Goal: Task Accomplishment & Management: Use online tool/utility

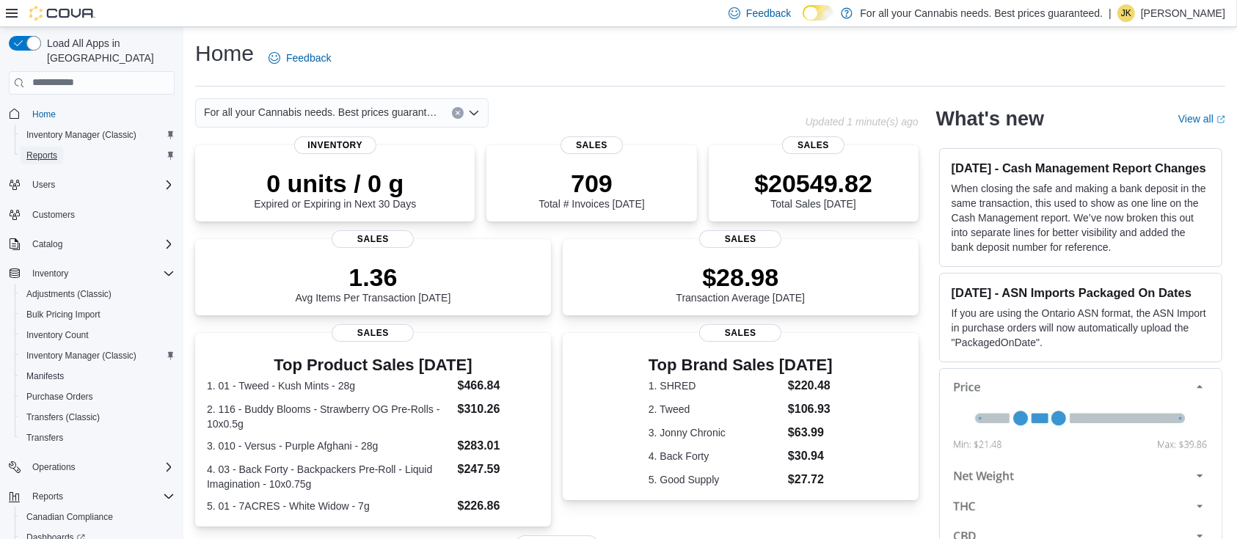
click at [55, 150] on span "Reports" at bounding box center [41, 156] width 31 height 12
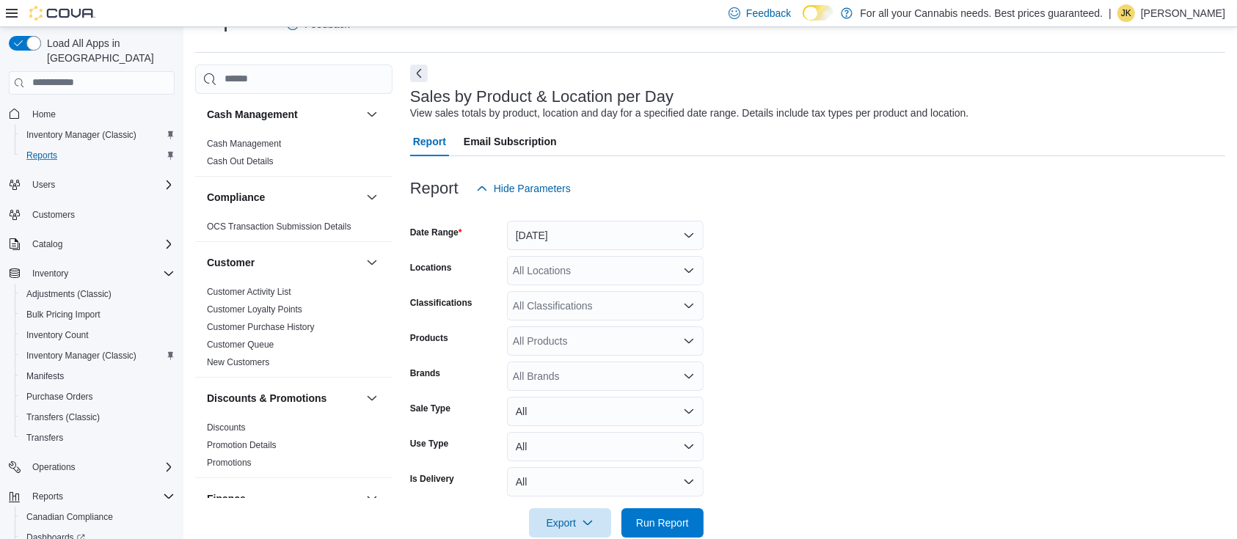
scroll to position [1009, 0]
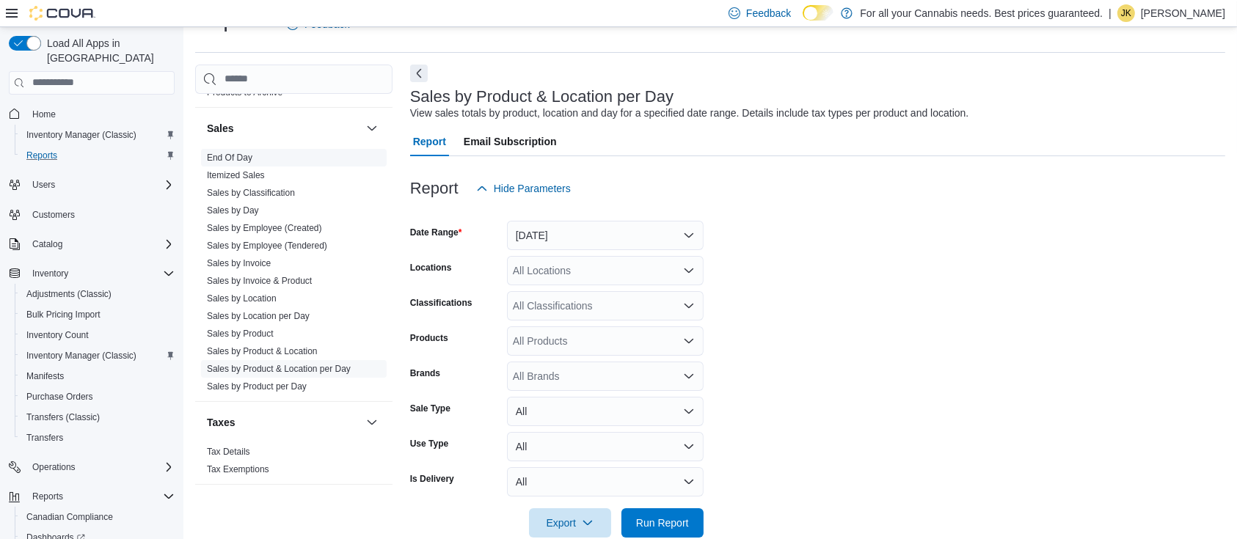
click at [231, 150] on span "End Of Day" at bounding box center [294, 158] width 186 height 18
click at [231, 153] on link "End Of Day" at bounding box center [229, 158] width 45 height 10
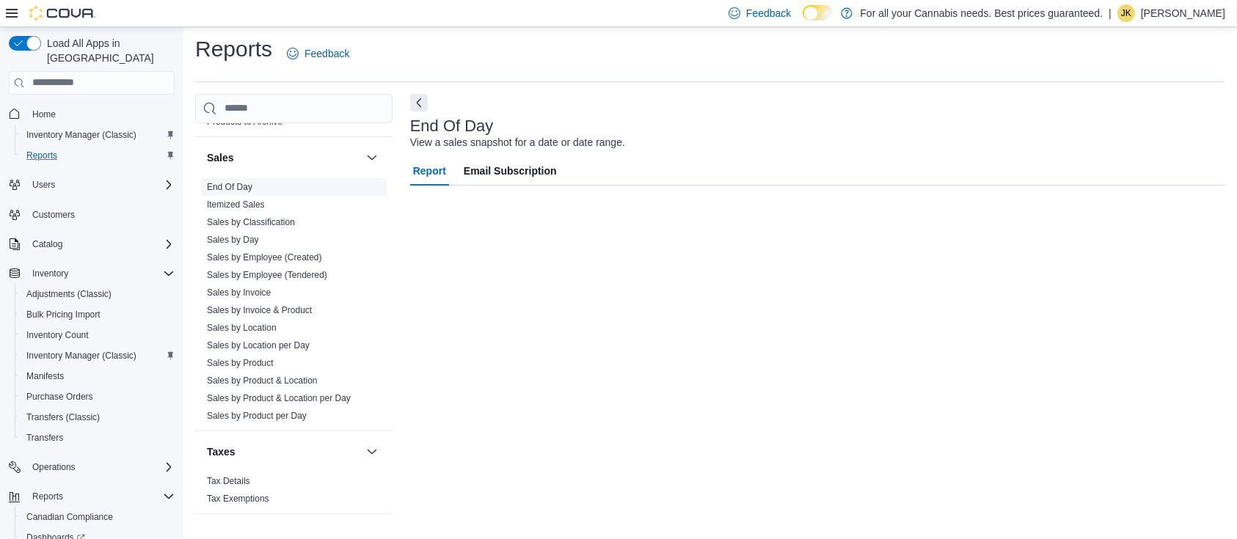
scroll to position [4, 0]
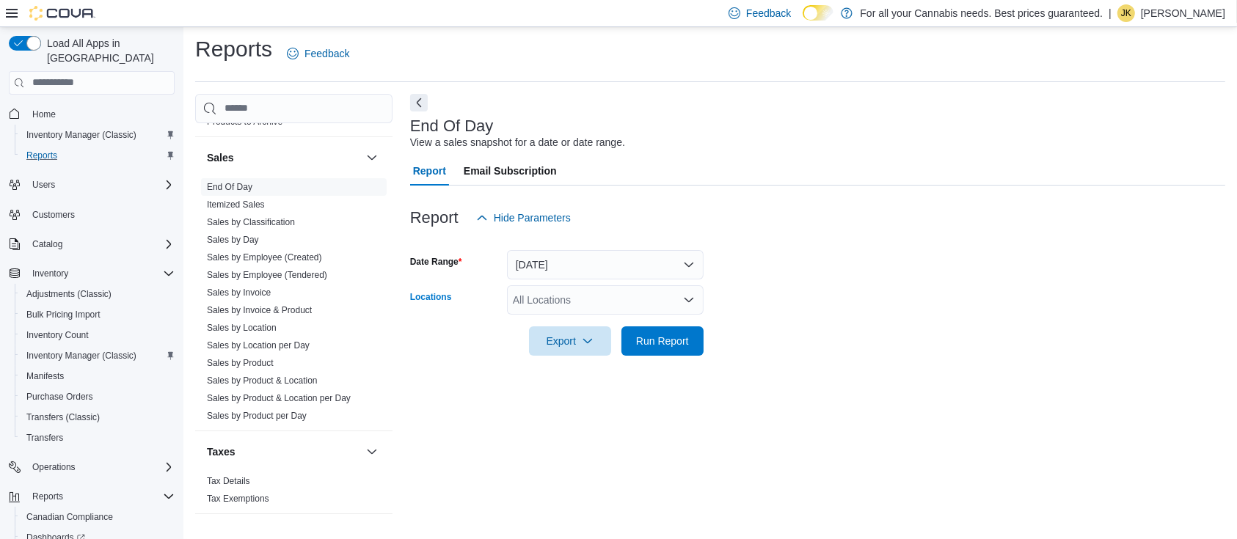
click at [528, 299] on div "All Locations" at bounding box center [605, 299] width 197 height 29
type input "***"
click at [569, 323] on span "TCS0201 King W" at bounding box center [585, 325] width 79 height 15
click at [787, 288] on form "Date Range [DATE] Locations TCS0201 King W Export Run Report" at bounding box center [817, 294] width 815 height 123
click at [681, 337] on span "Run Report" at bounding box center [662, 340] width 53 height 15
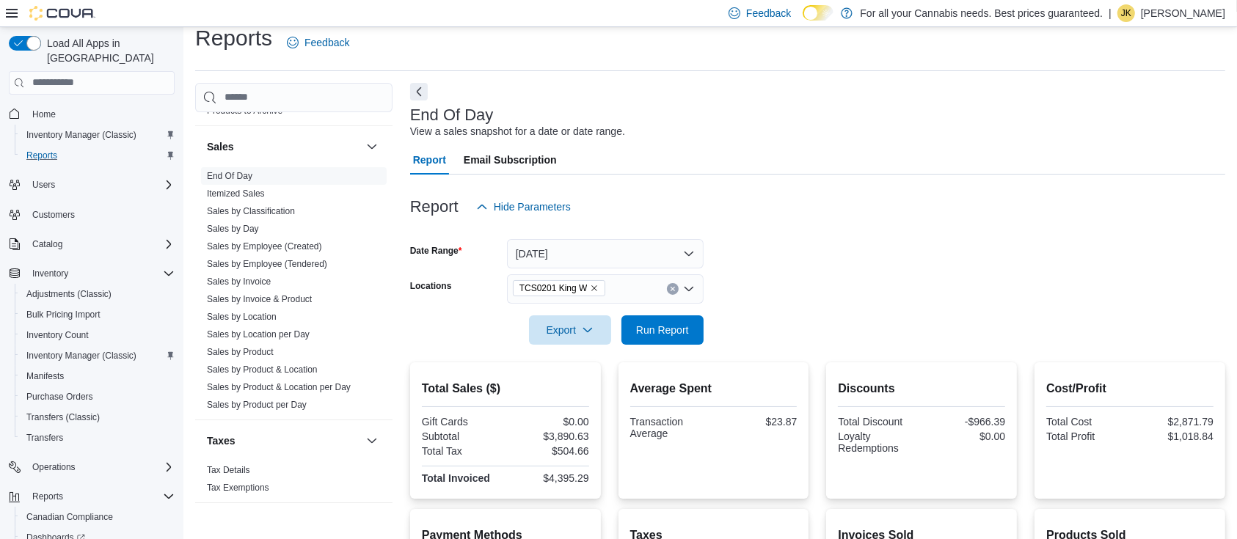
scroll to position [11, 0]
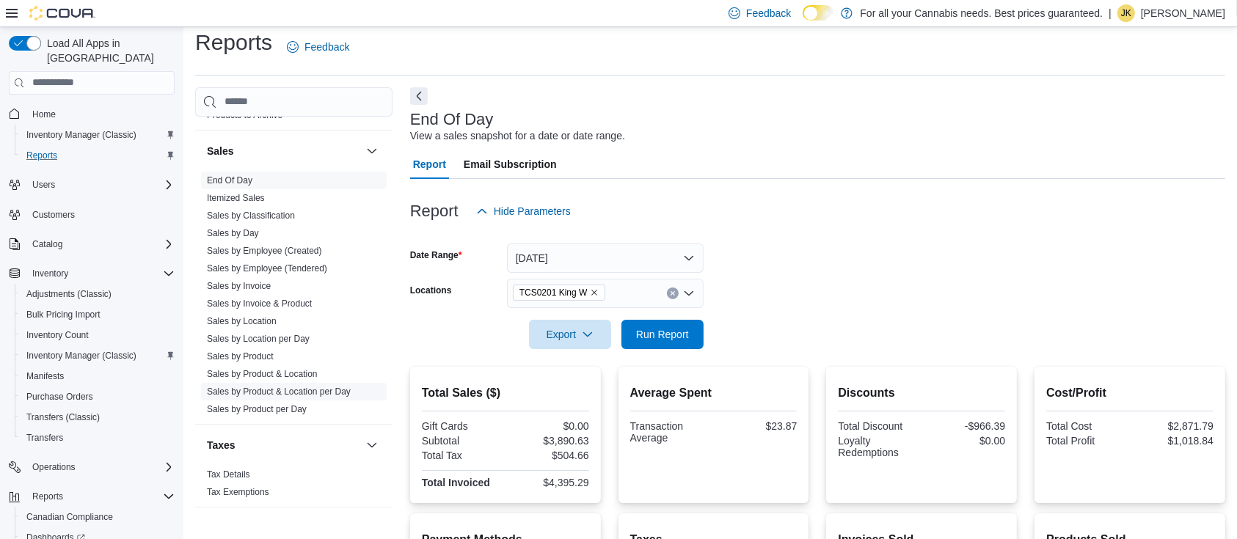
click at [326, 392] on link "Sales by Product & Location per Day" at bounding box center [279, 392] width 144 height 10
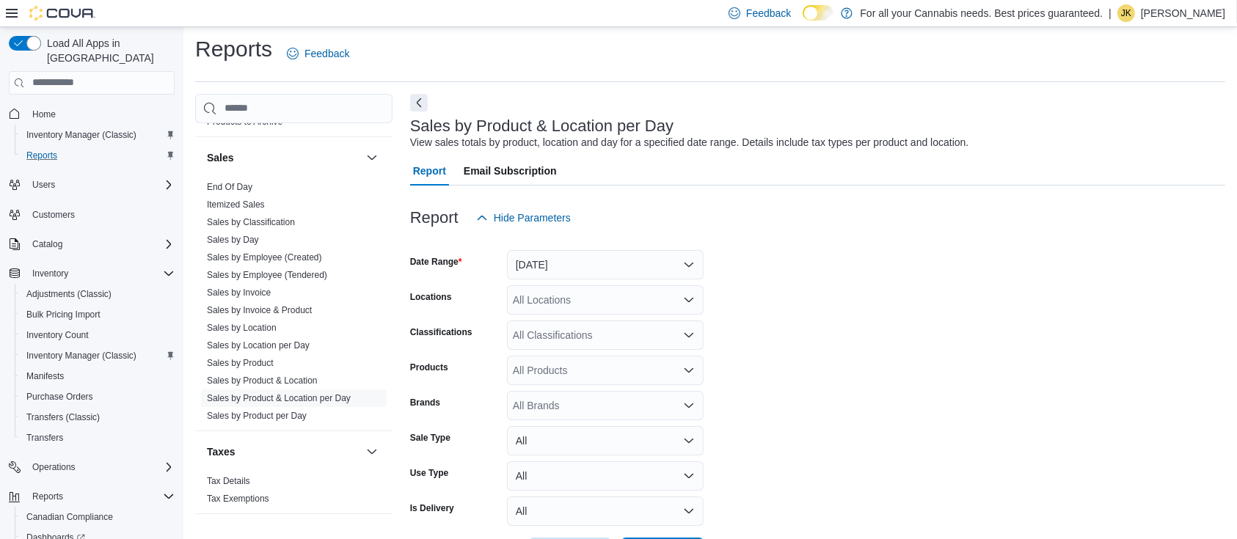
scroll to position [34, 0]
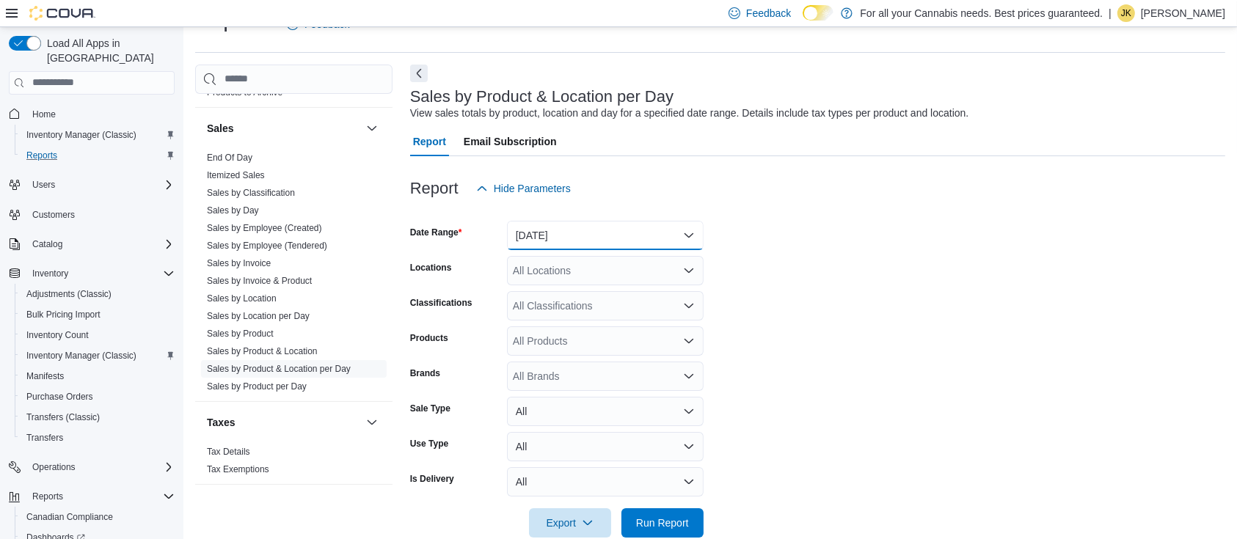
click at [599, 230] on button "[DATE]" at bounding box center [605, 235] width 197 height 29
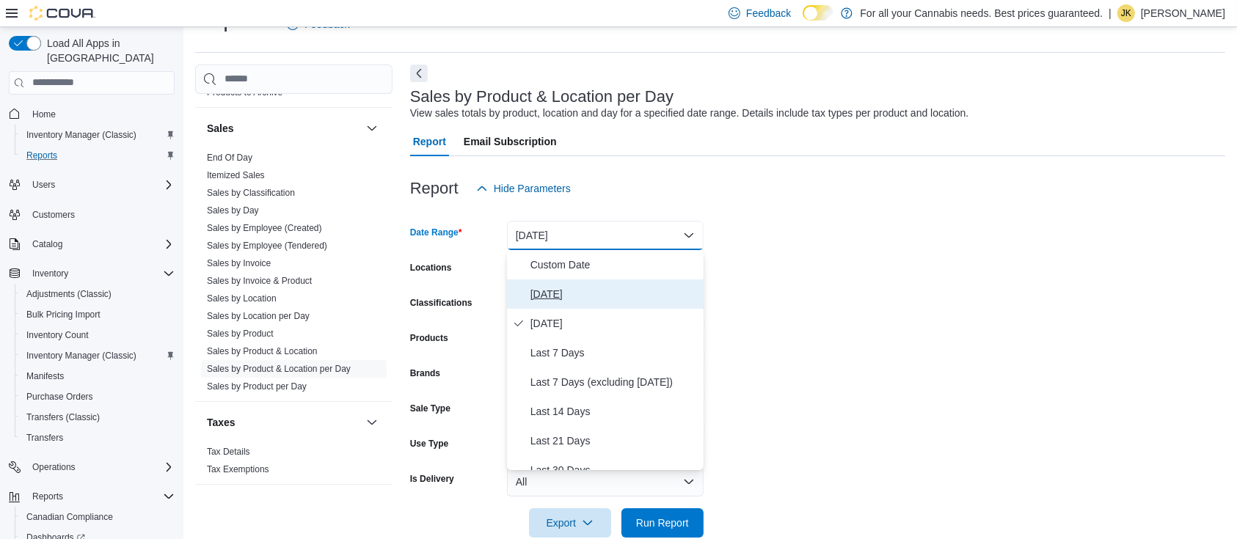
click at [550, 298] on span "[DATE]" at bounding box center [613, 294] width 167 height 18
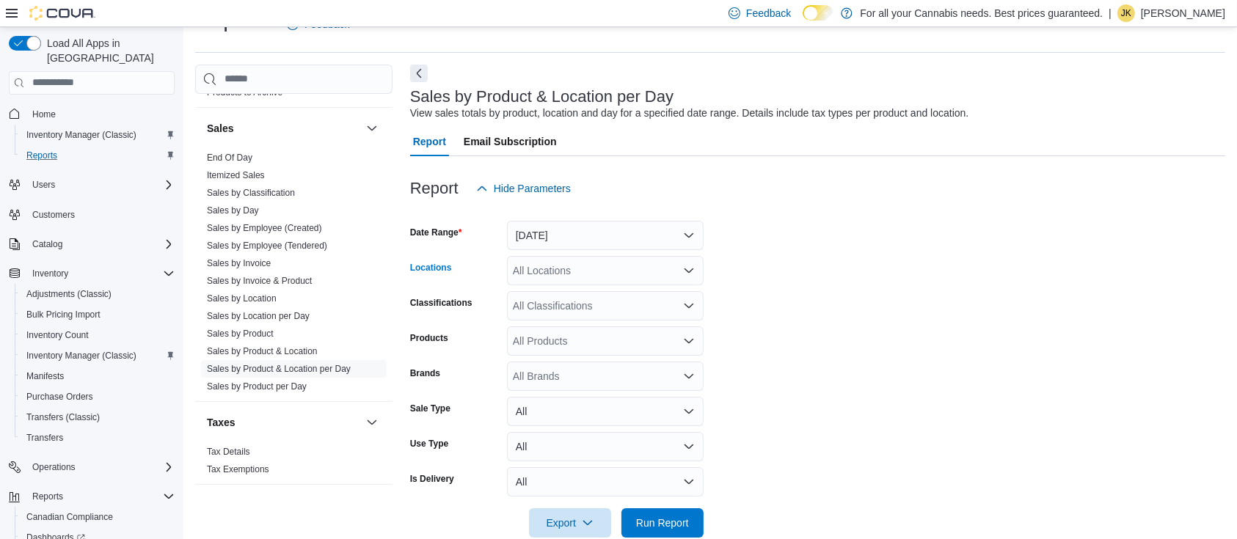
click at [550, 282] on div "All Locations" at bounding box center [605, 270] width 197 height 29
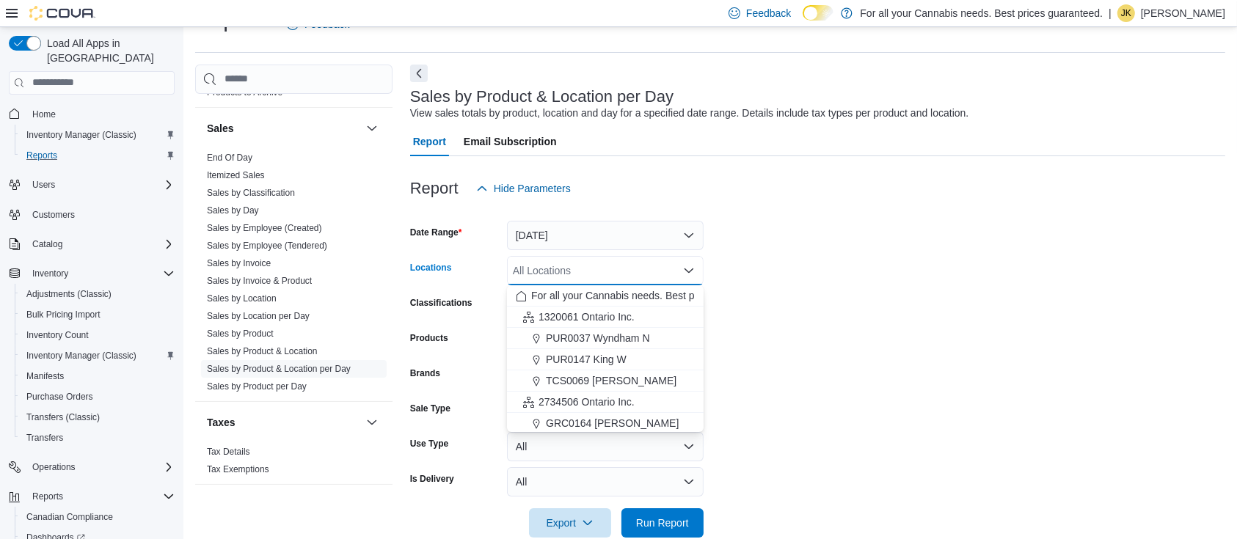
click at [706, 308] on form "Date Range [DATE] Locations All Locations Combo box. Selected. Combo box input.…" at bounding box center [817, 370] width 815 height 334
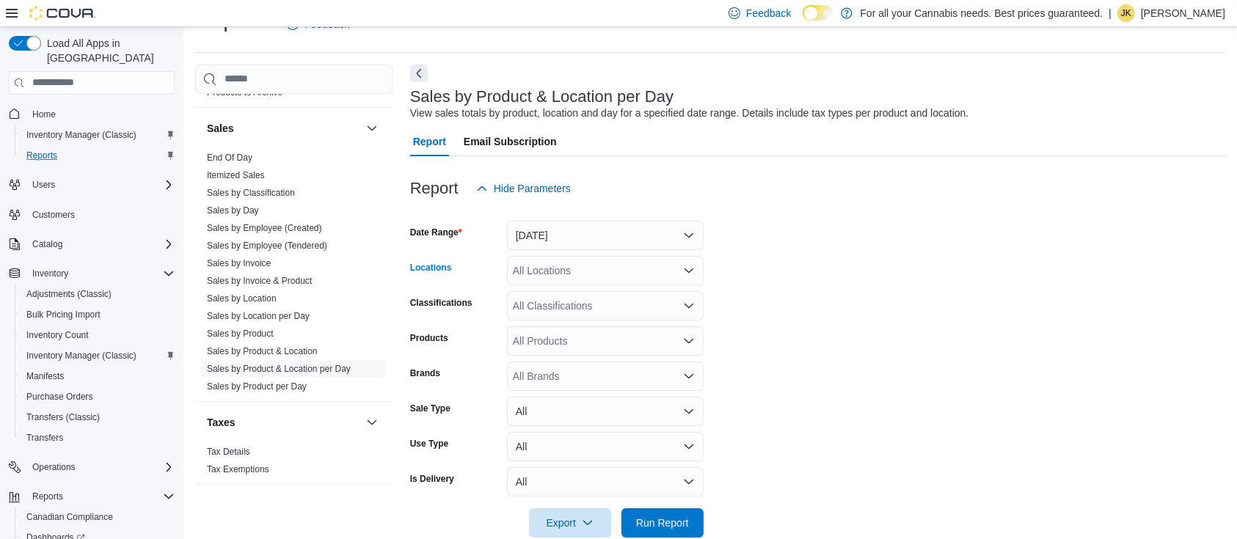
click at [623, 261] on div "All Locations" at bounding box center [605, 270] width 197 height 29
drag, startPoint x: 703, startPoint y: 309, endPoint x: 700, endPoint y: 321, distance: 12.1
click at [700, 321] on form "Date Range [DATE] Locations All Locations Classifications All Classifications P…" at bounding box center [817, 370] width 815 height 334
click at [663, 266] on div "All Locations" at bounding box center [605, 270] width 197 height 29
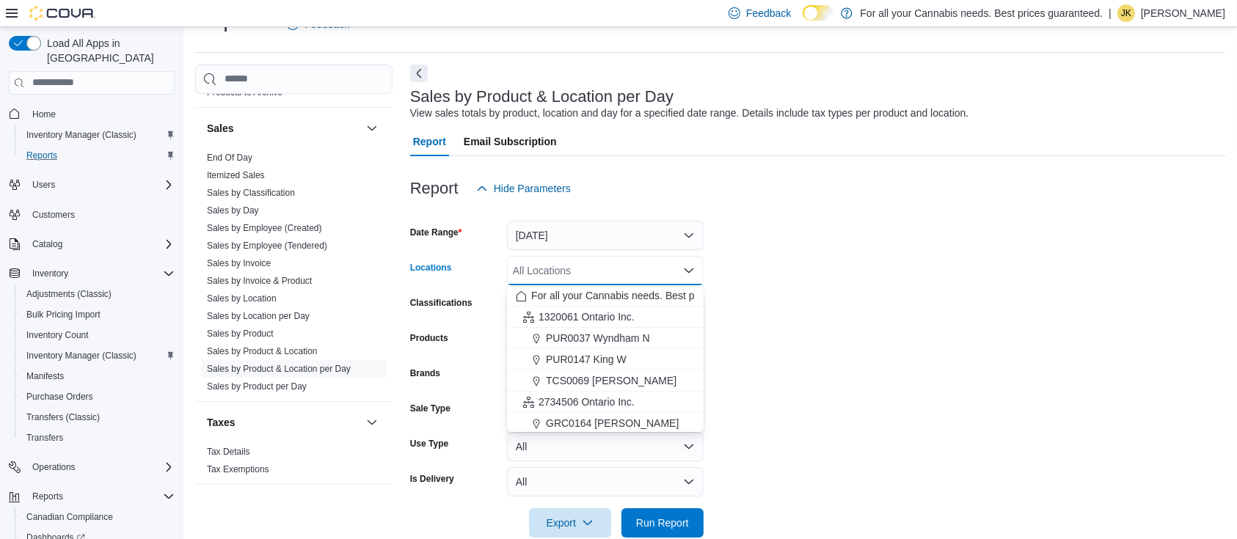
scroll to position [194, 0]
click at [609, 337] on span "TCS0201 King W" at bounding box center [585, 336] width 79 height 15
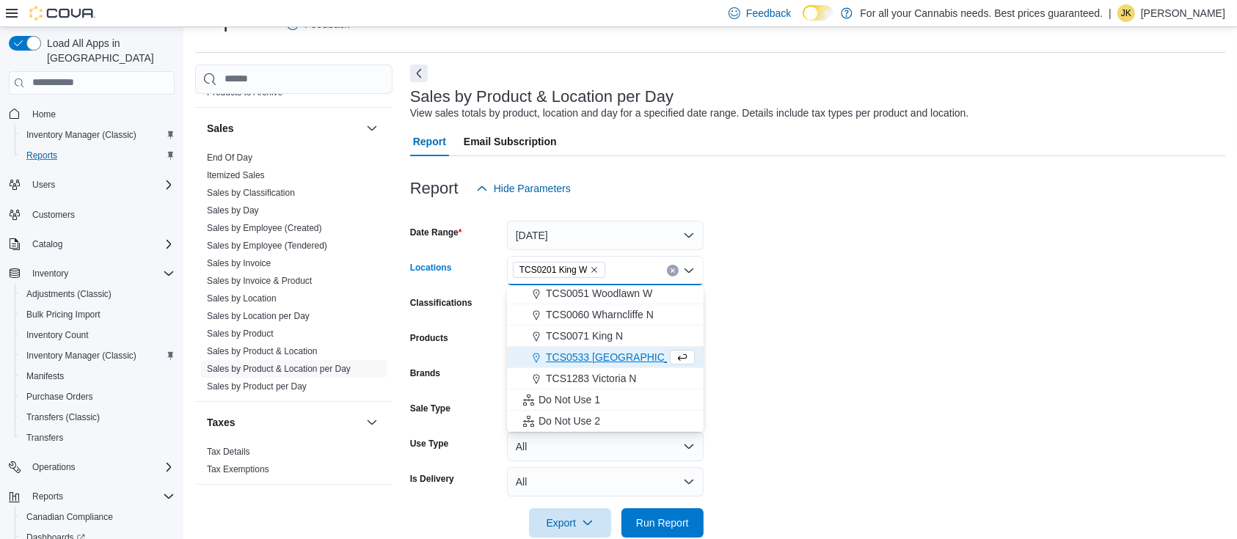
scroll to position [172, 0]
click at [816, 305] on form "Date Range [DATE] Locations TCS0201 [GEOGRAPHIC_DATA] box. Selected. TCS0201 Ki…" at bounding box center [817, 370] width 815 height 334
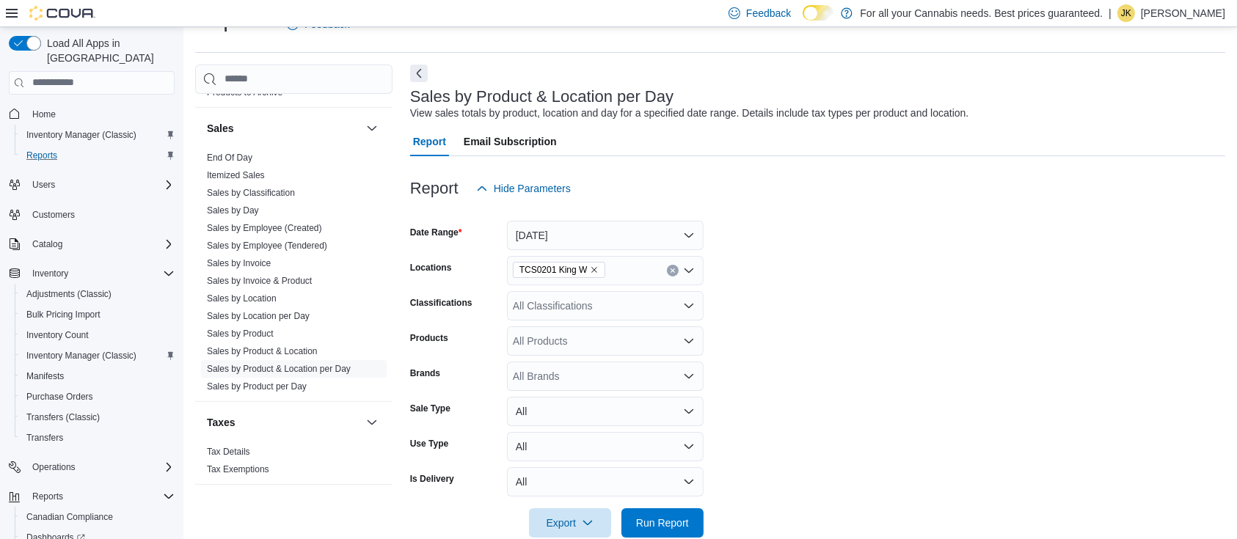
click at [648, 308] on div "All Classifications" at bounding box center [605, 305] width 197 height 29
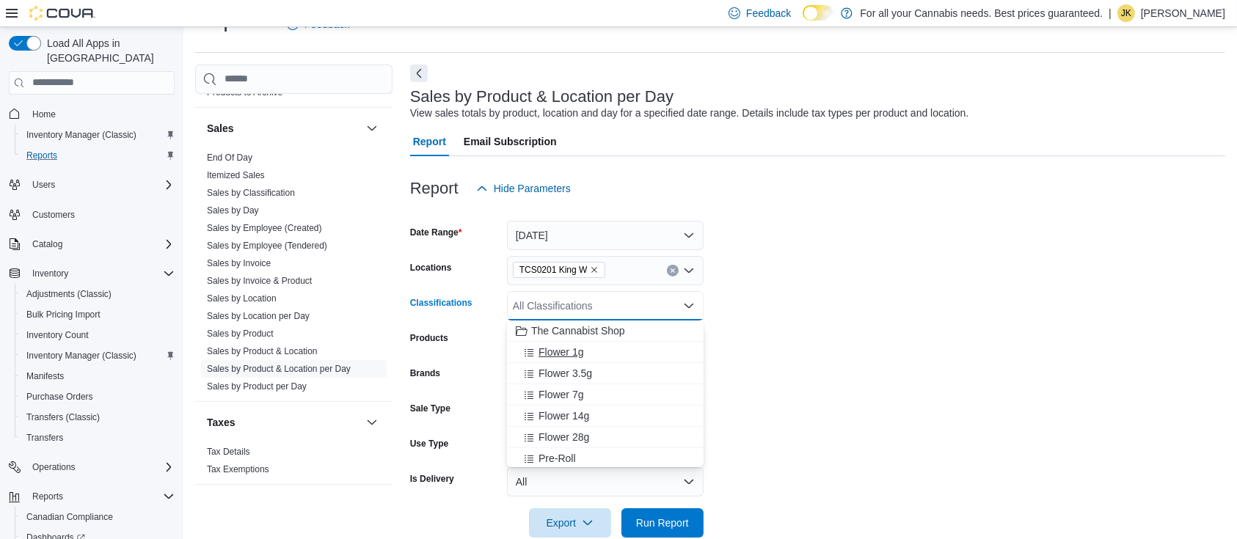
click at [576, 355] on span "Flower 1g" at bounding box center [560, 352] width 45 height 15
click at [877, 384] on form "Date Range [DATE] Locations TCS0201 King W Classifications Flower 1g Combo box.…" at bounding box center [817, 370] width 815 height 334
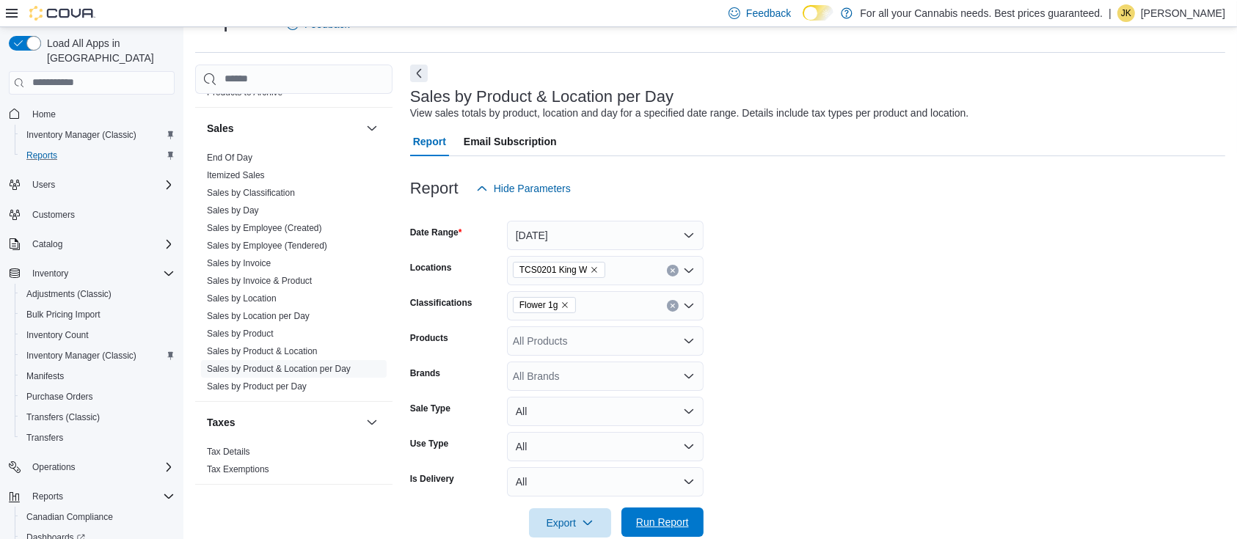
click at [692, 522] on span "Run Report" at bounding box center [662, 522] width 65 height 29
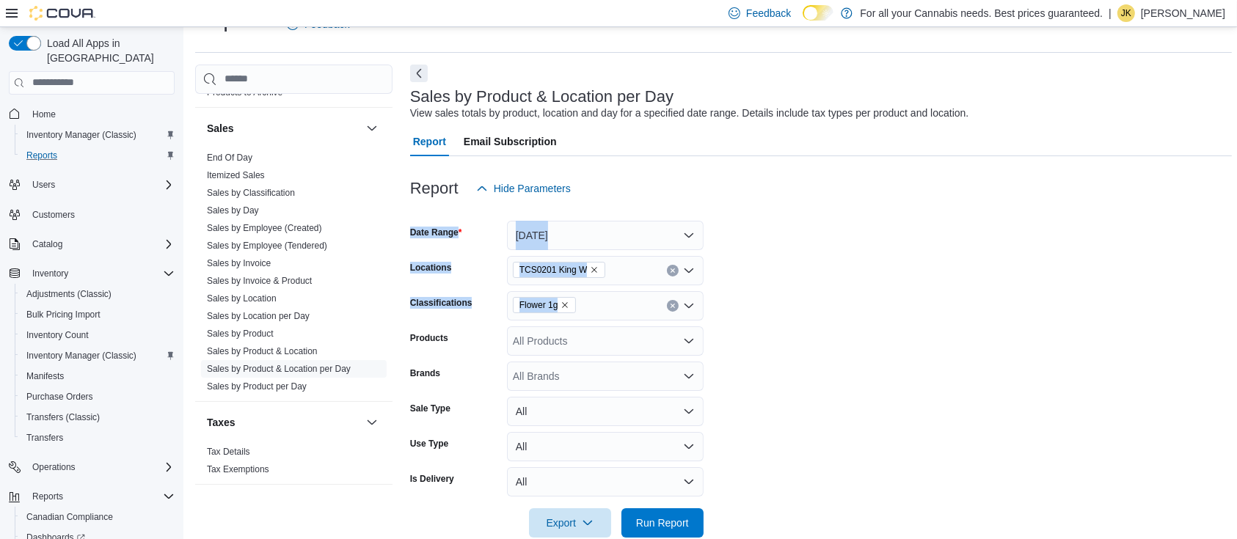
drag, startPoint x: 1236, startPoint y: 219, endPoint x: 1251, endPoint y: 292, distance: 74.8
click at [1237, 292] on html "Feedback Dark Mode For all your Cannabis needs. Best prices guaranteed. | JK [P…" at bounding box center [618, 235] width 1237 height 539
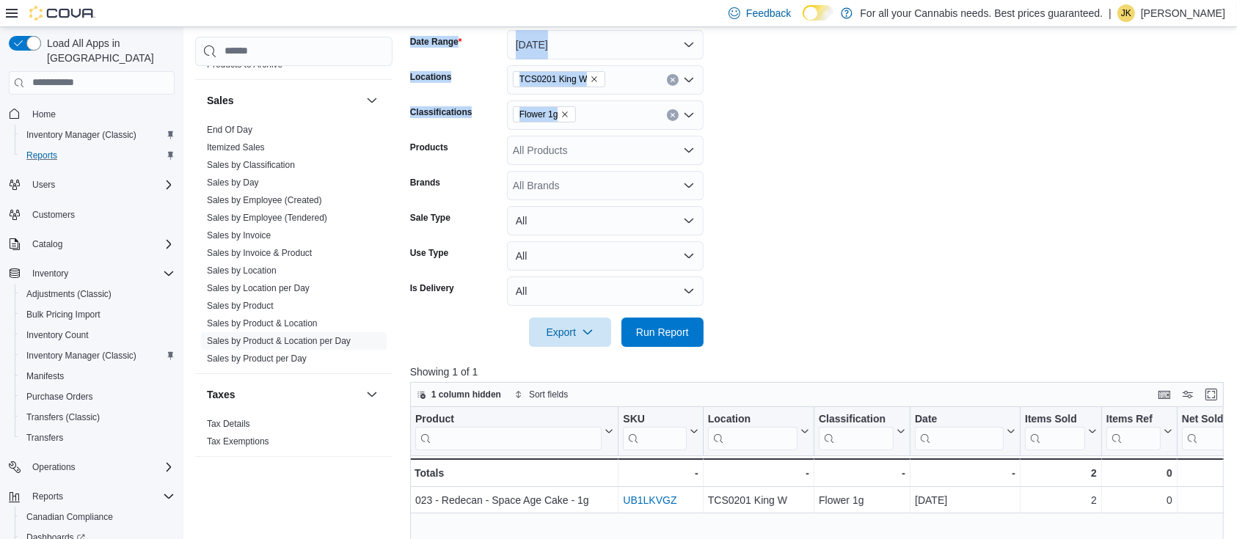
scroll to position [208, 0]
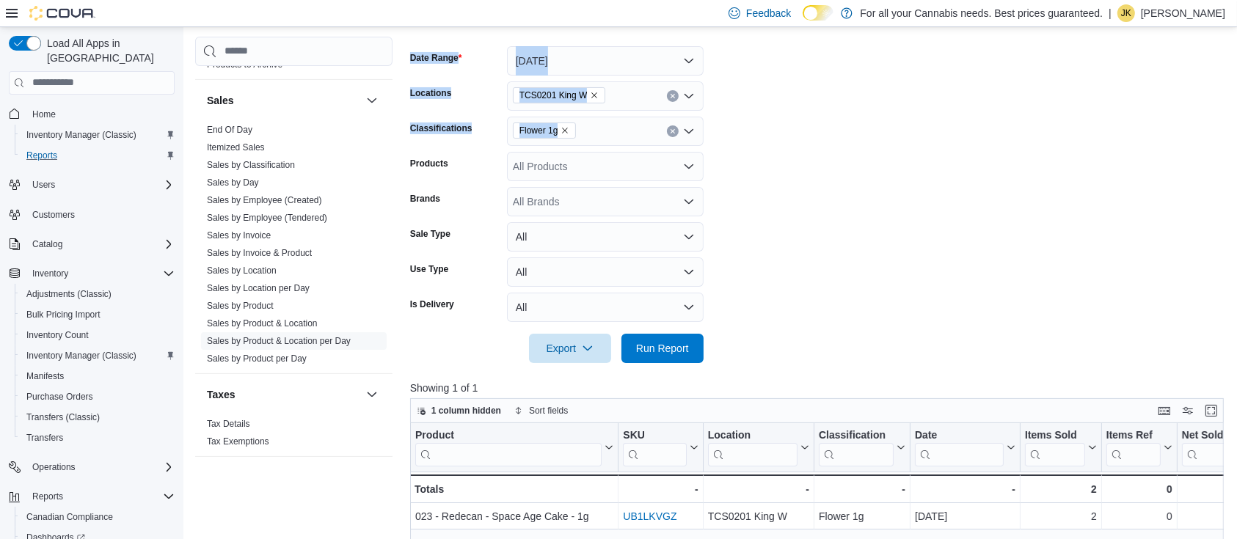
click at [821, 136] on form "Date Range [DATE] Locations TCS0201 King W Classifications Flower 1g Products A…" at bounding box center [821, 196] width 822 height 334
click at [671, 123] on div "Flower 1g" at bounding box center [605, 131] width 197 height 29
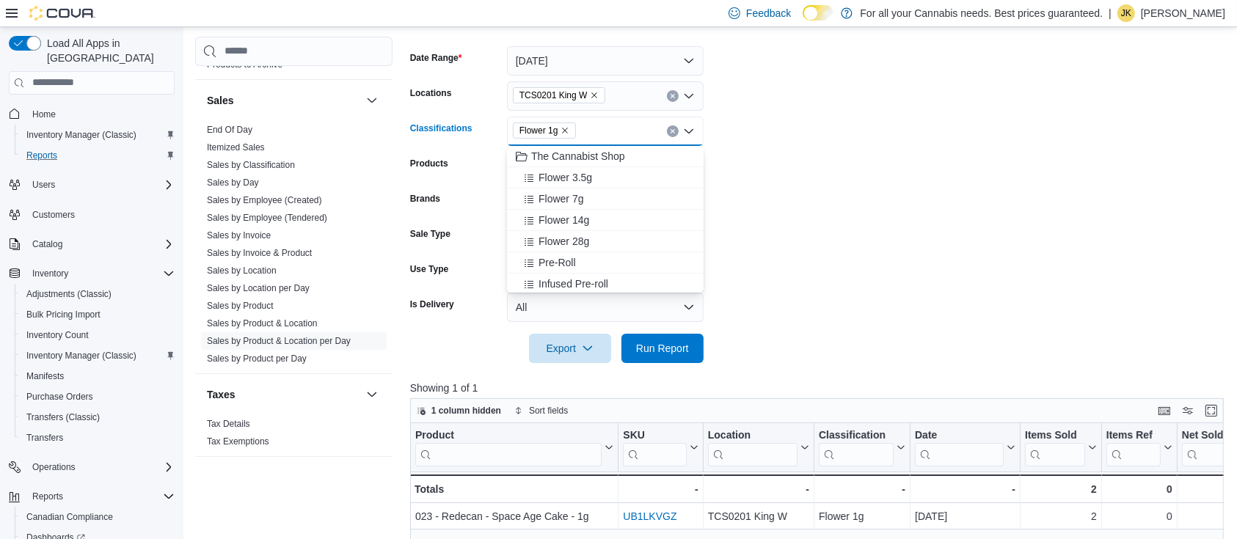
click at [670, 132] on icon "Clear input" at bounding box center [672, 131] width 4 height 4
click at [577, 200] on span "Flower 3.5g" at bounding box center [565, 198] width 54 height 15
click at [868, 197] on form "Date Range [DATE] Locations TCS0201 King W Classifications Flower 3.5g Combo bo…" at bounding box center [821, 196] width 822 height 334
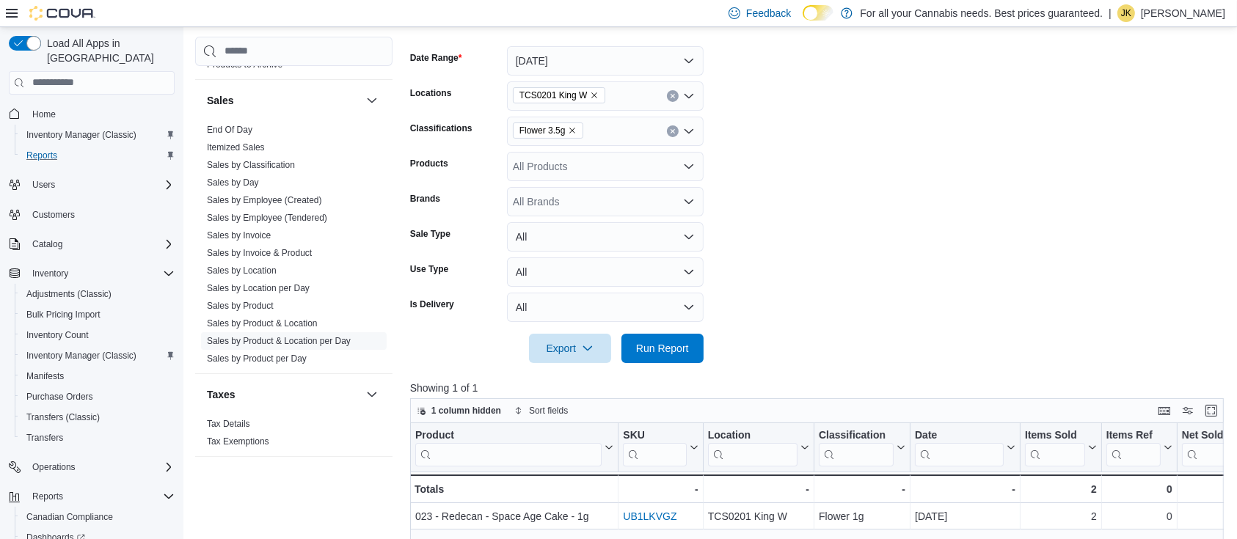
drag, startPoint x: 662, startPoint y: 342, endPoint x: 1100, endPoint y: 198, distance: 461.6
click at [1100, 198] on form "Date Range [DATE] Locations TCS0201 King W Classifications Flower 3.5g Products…" at bounding box center [821, 196] width 822 height 334
click at [684, 358] on span "Run Report" at bounding box center [662, 347] width 65 height 29
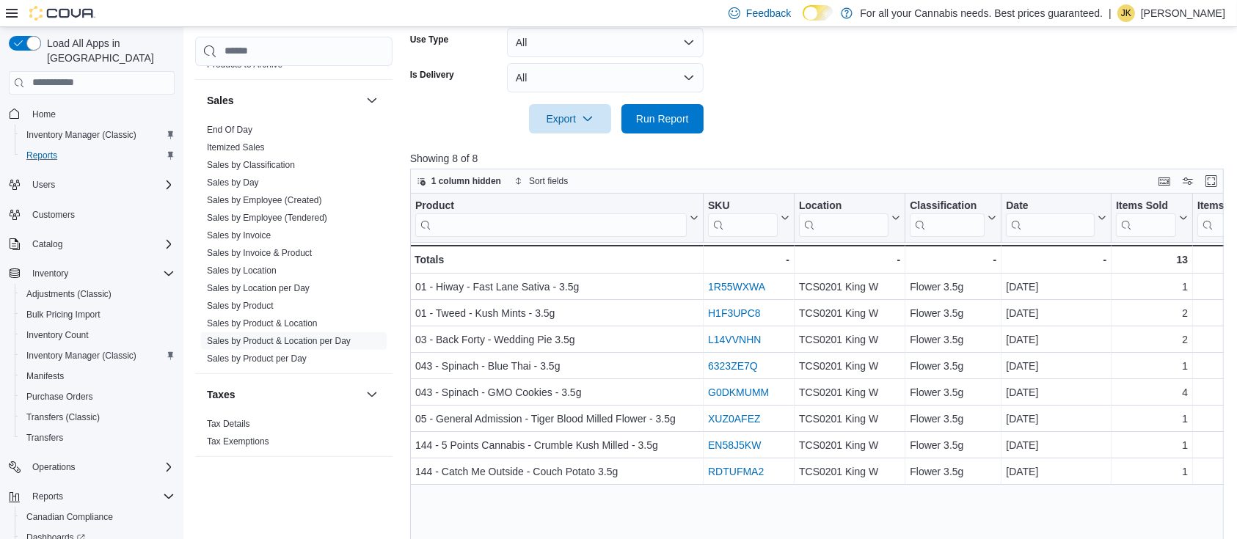
scroll to position [434, 0]
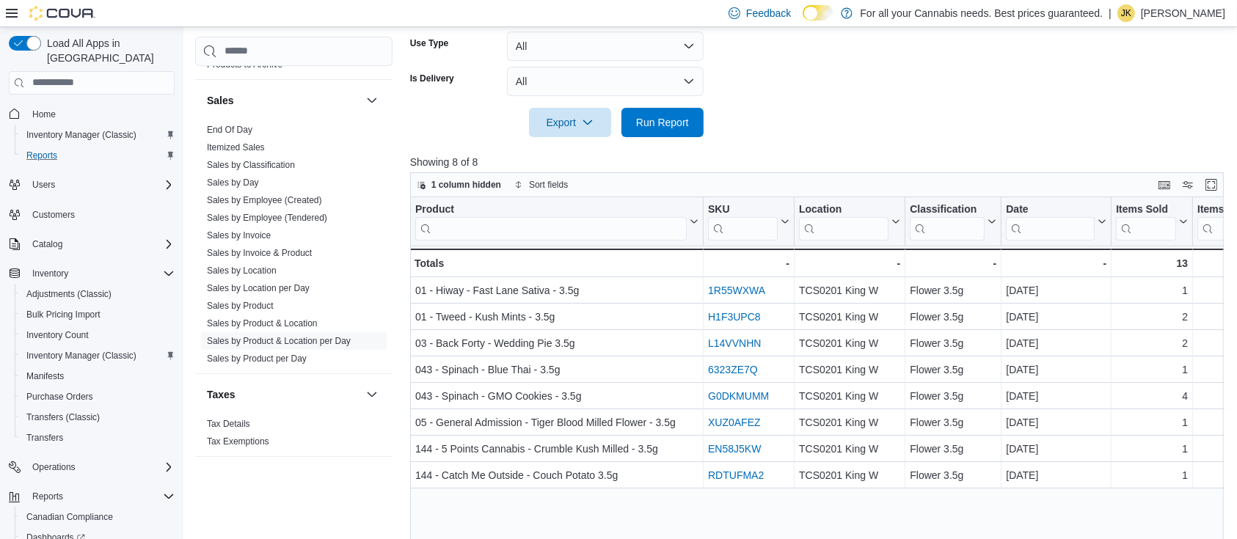
drag, startPoint x: 1241, startPoint y: 194, endPoint x: 889, endPoint y: 102, distance: 363.8
click at [889, 102] on div at bounding box center [821, 102] width 822 height 12
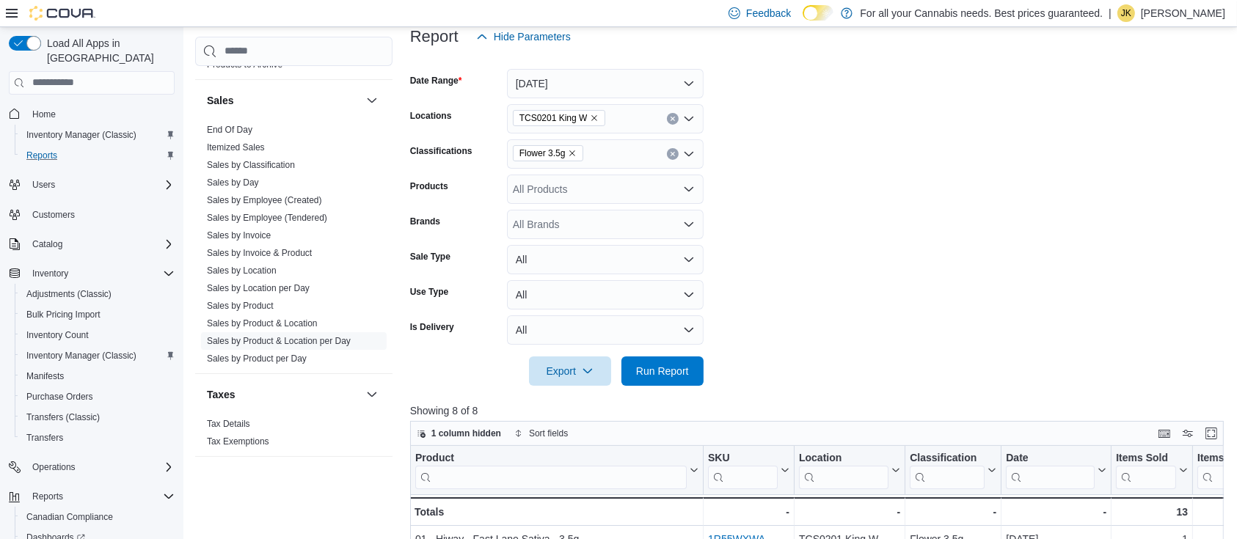
scroll to position [180, 0]
